Goal: Transaction & Acquisition: Purchase product/service

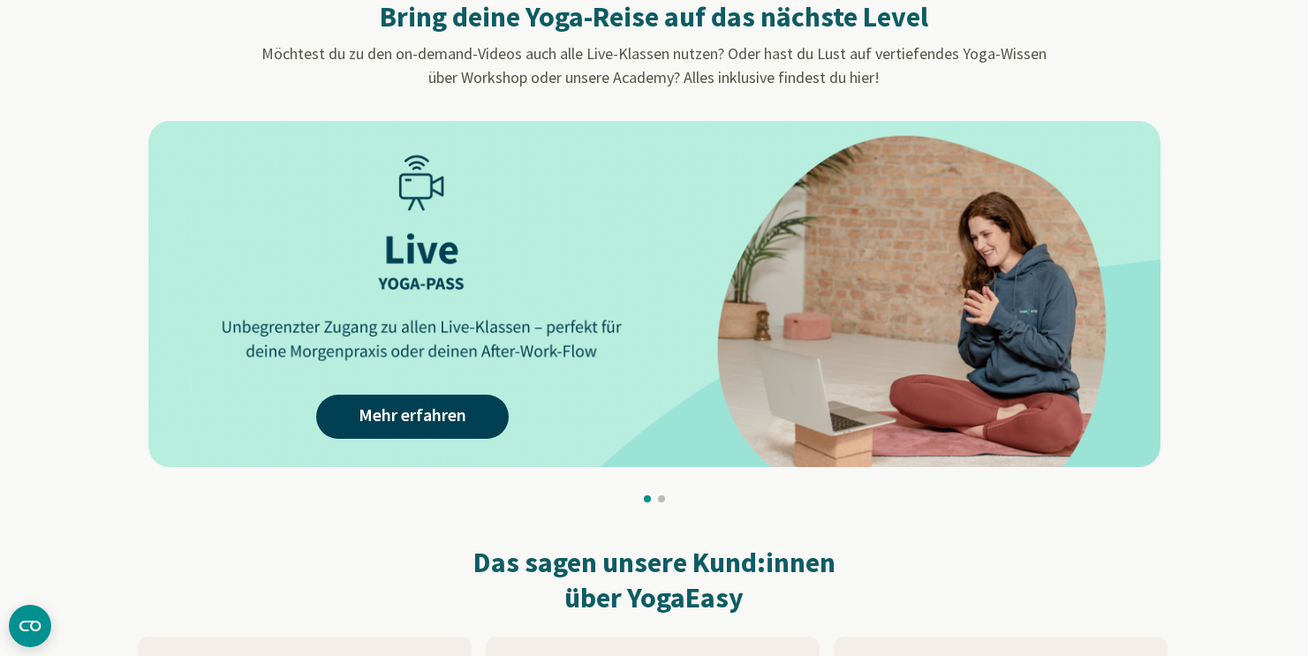
scroll to position [1493, 0]
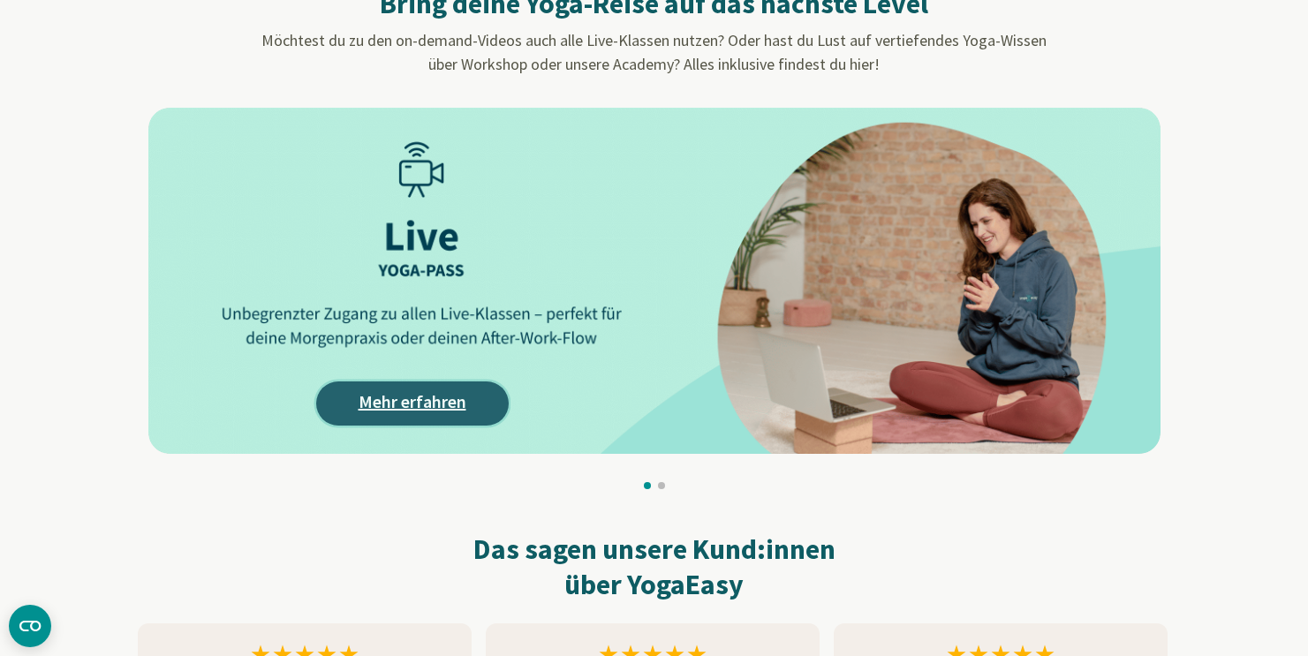
click at [425, 395] on link "Mehr erfahren" at bounding box center [412, 404] width 193 height 44
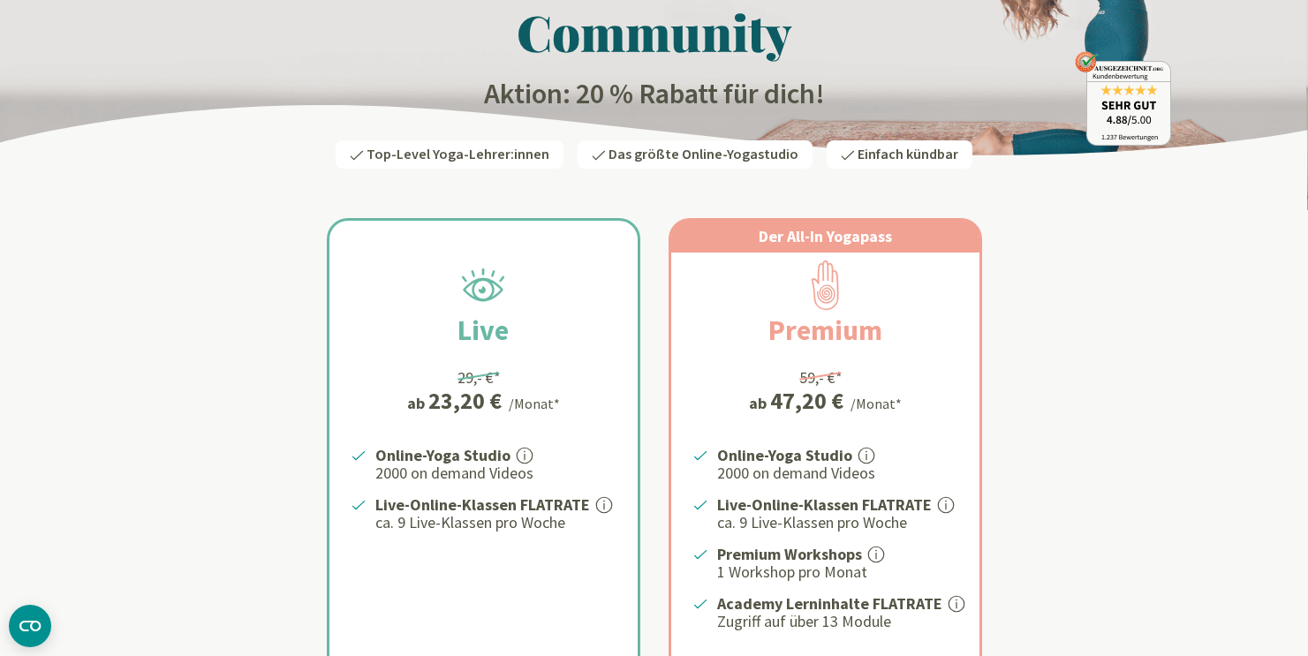
scroll to position [173, 0]
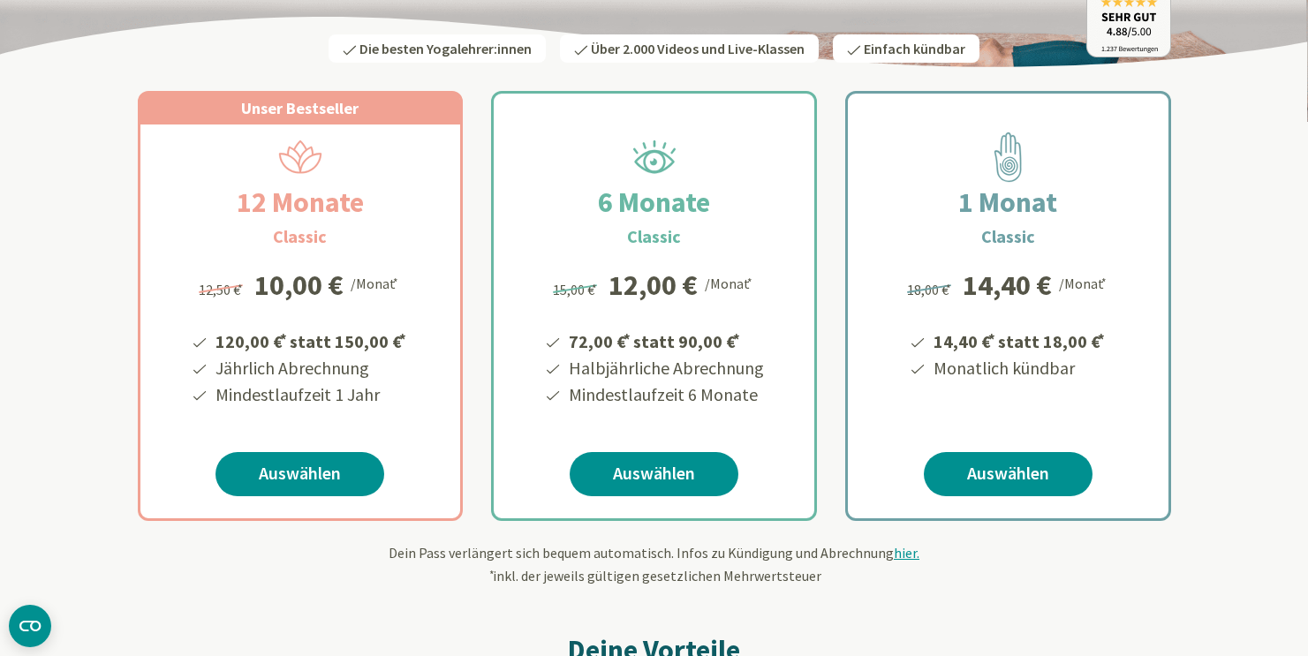
scroll to position [241, 0]
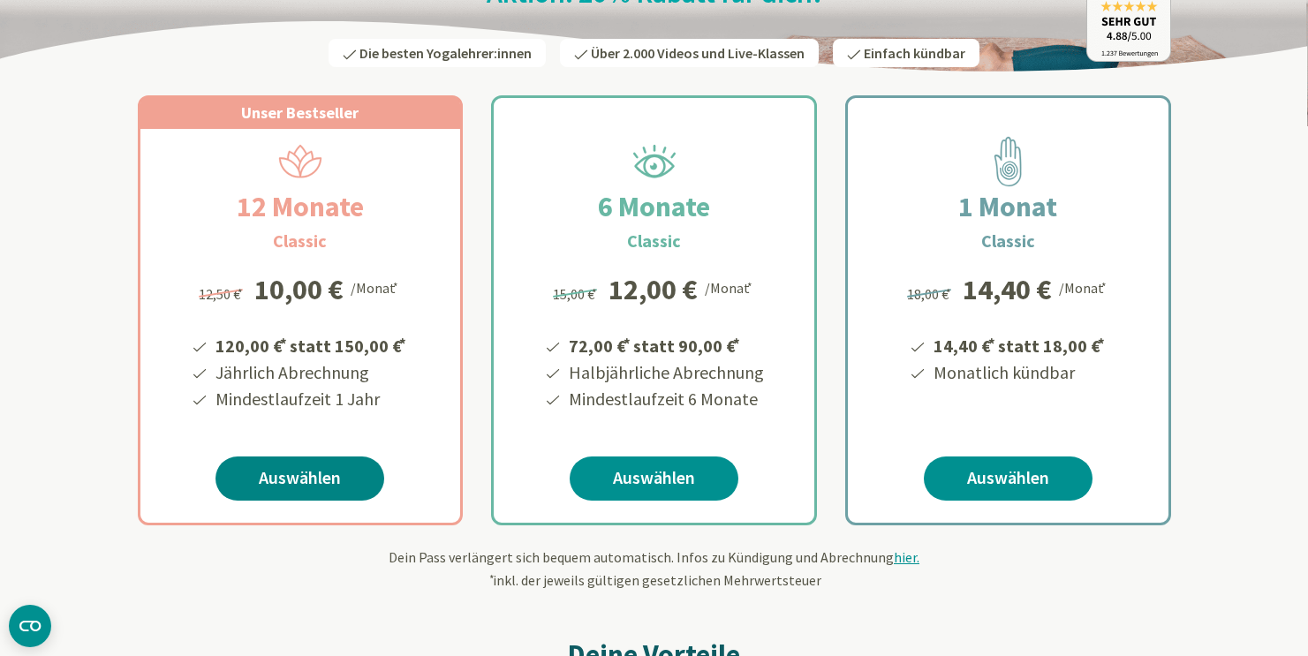
click at [316, 482] on link "Auswählen" at bounding box center [299, 479] width 169 height 44
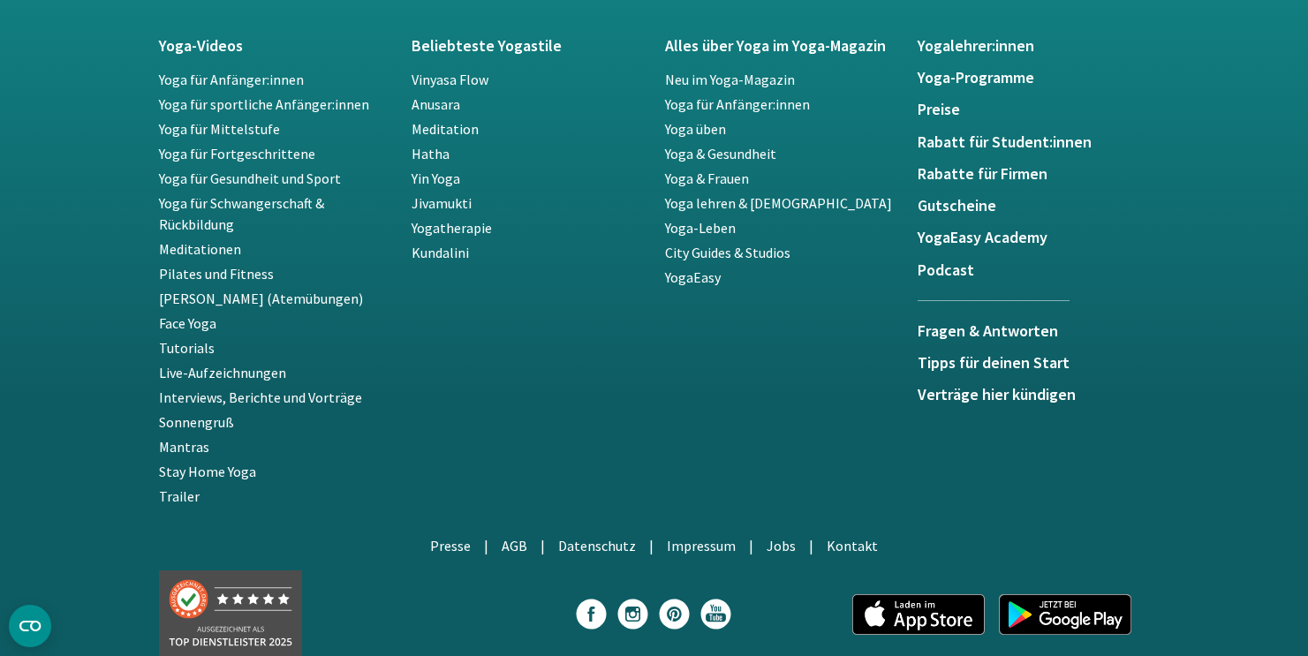
scroll to position [3233, 0]
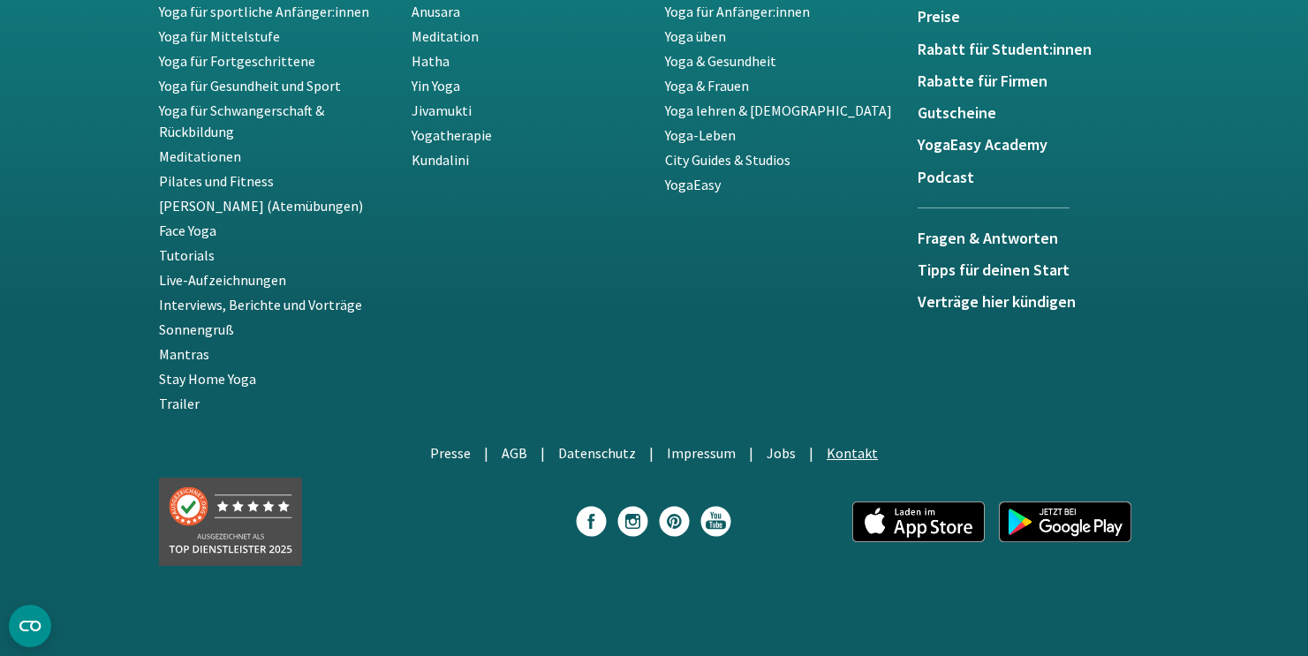
click at [837, 457] on link "Kontakt" at bounding box center [852, 453] width 51 height 18
